Goal: Navigation & Orientation: Find specific page/section

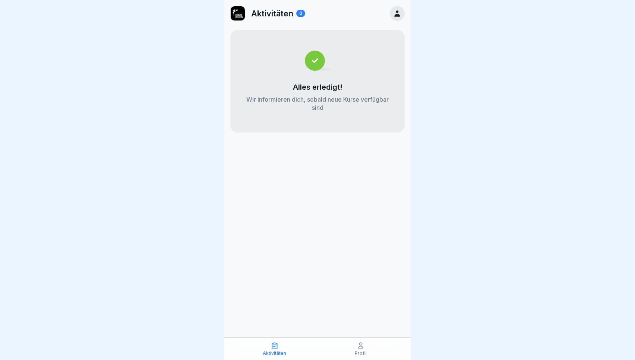
click at [397, 11] on icon at bounding box center [397, 13] width 6 height 6
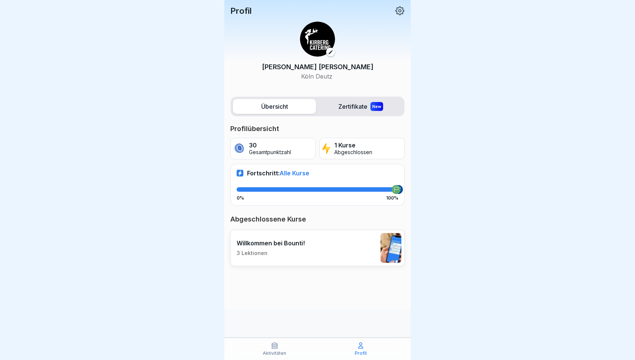
click at [281, 350] on div "Aktivitäten" at bounding box center [274, 349] width 82 height 14
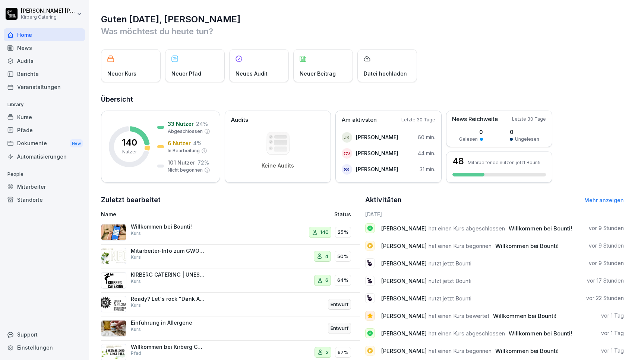
click at [370, 318] on icon at bounding box center [369, 315] width 5 height 5
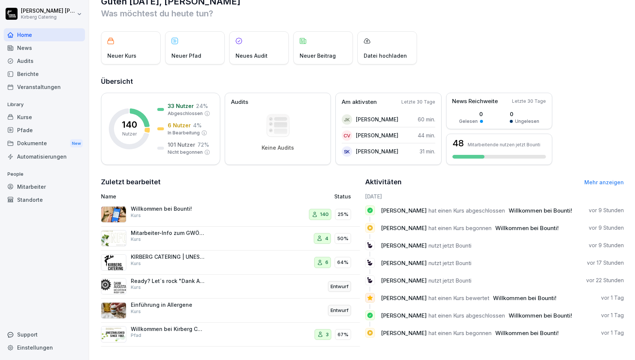
click at [173, 333] on div "Willkommen bei Kirberg Catering Pfad" at bounding box center [168, 332] width 75 height 13
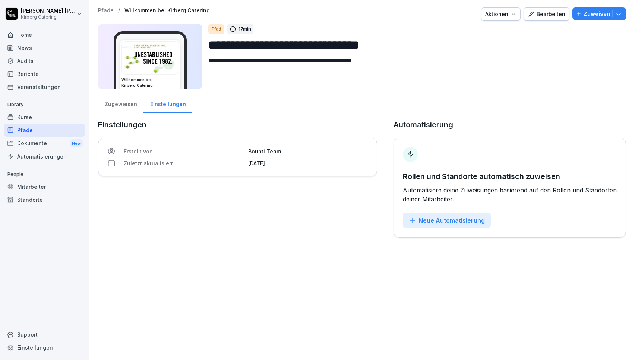
click at [127, 107] on div "Zugewiesen" at bounding box center [120, 103] width 45 height 19
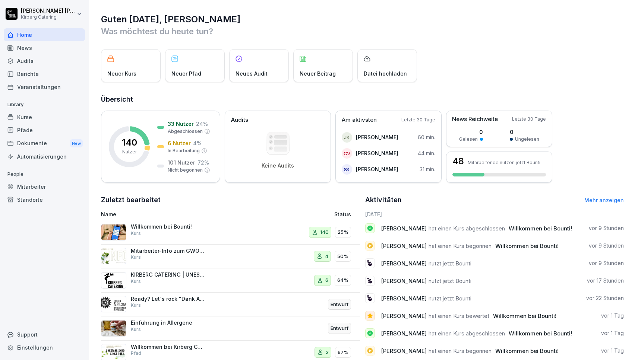
scroll to position [18, 0]
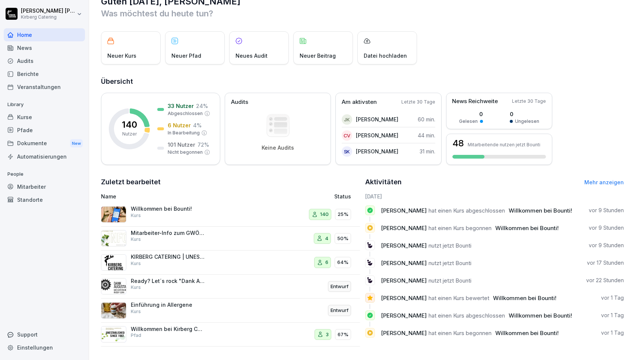
click at [161, 233] on p "Mitarbeiter-Info zum GWÖ-Bericht" at bounding box center [168, 233] width 75 height 7
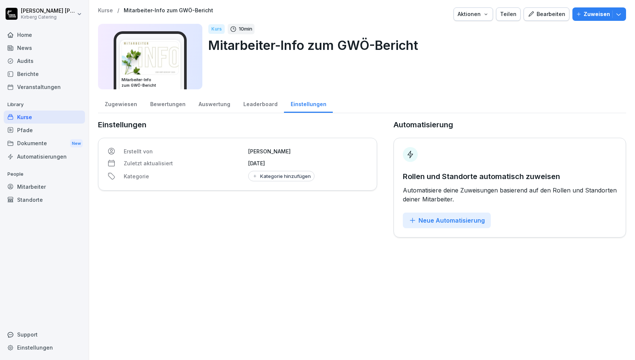
click at [126, 106] on div "Zugewiesen" at bounding box center [120, 103] width 45 height 19
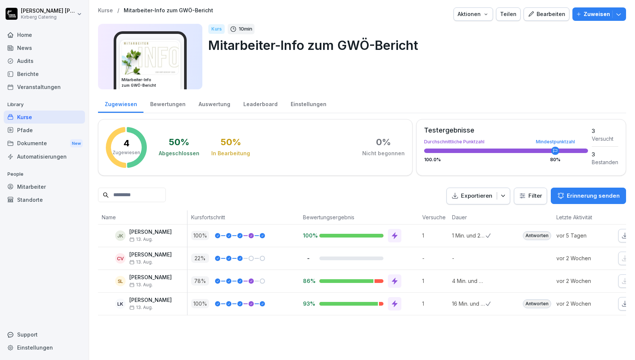
click at [15, 31] on div "Home" at bounding box center [44, 34] width 81 height 13
